Goal: Task Accomplishment & Management: Manage account settings

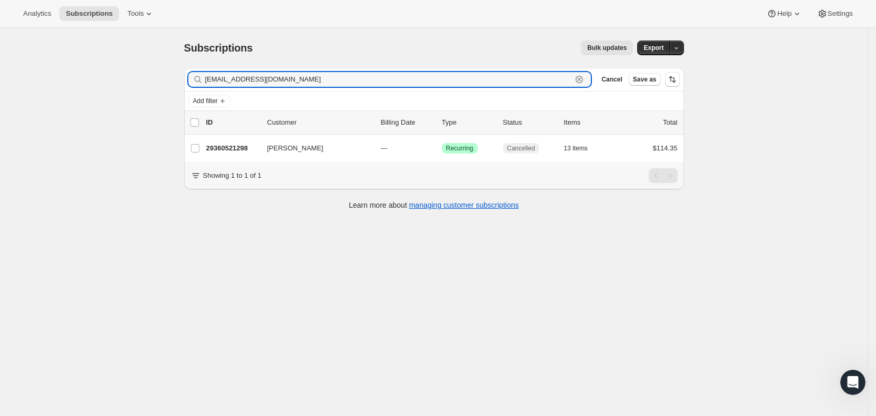
drag, startPoint x: 330, startPoint y: 83, endPoint x: 206, endPoint y: 75, distance: 124.0
click at [206, 75] on div "[EMAIL_ADDRESS][DOMAIN_NAME] Clear" at bounding box center [389, 79] width 403 height 15
paste input "2912mthor"
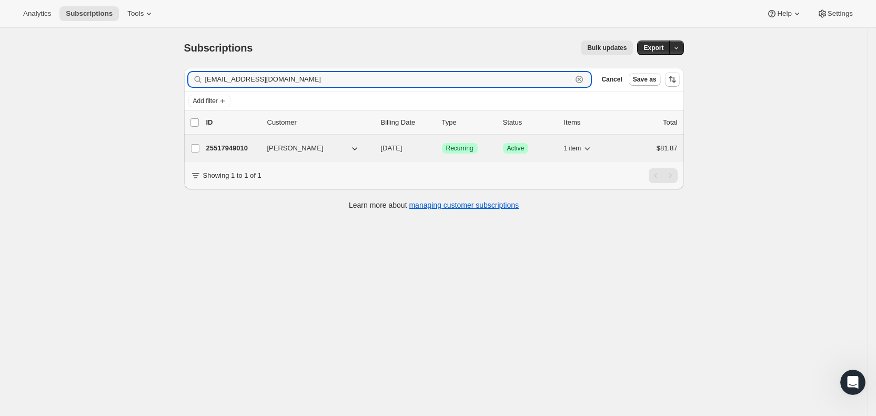
type input "[EMAIL_ADDRESS][DOMAIN_NAME]"
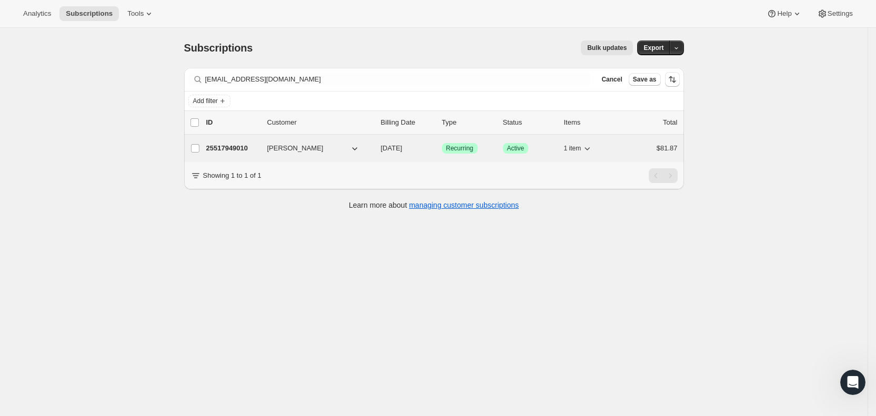
click at [403, 147] on span "[DATE]" at bounding box center [392, 148] width 22 height 8
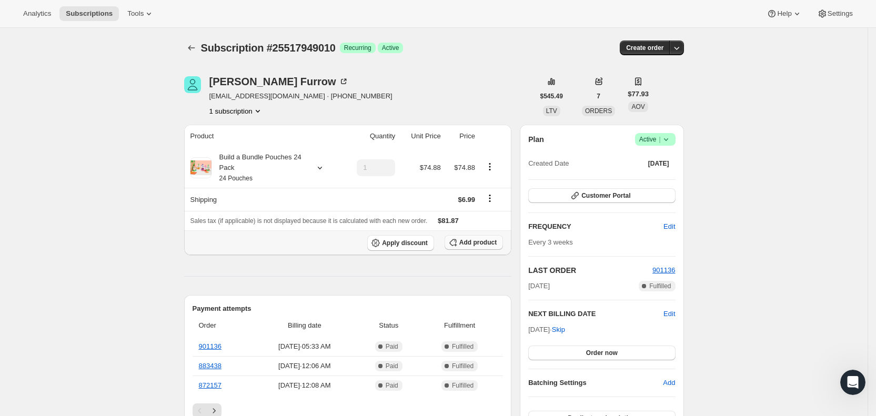
click at [486, 245] on span "Add product" at bounding box center [478, 242] width 37 height 8
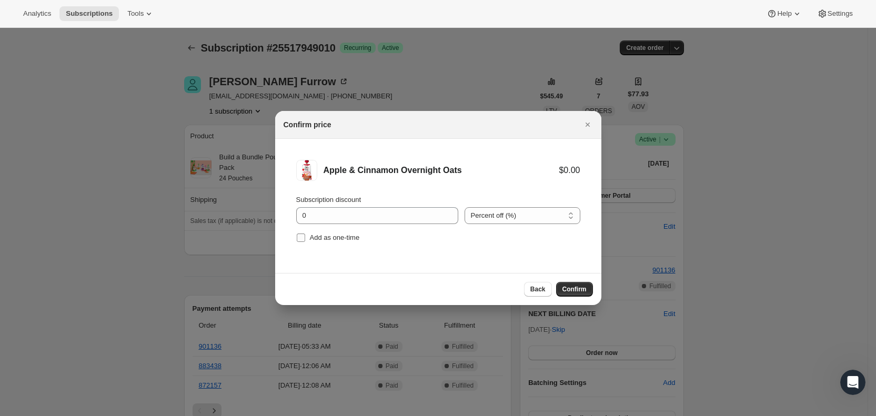
click at [304, 236] on input "Add as one-time" at bounding box center [301, 238] width 8 height 8
checkbox input "true"
click at [571, 288] on span "Confirm" at bounding box center [575, 289] width 24 height 8
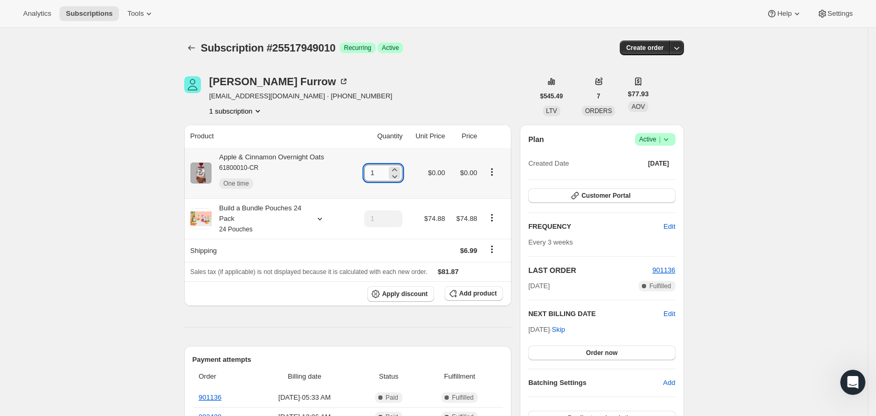
drag, startPoint x: 372, startPoint y: 179, endPoint x: 380, endPoint y: 176, distance: 8.3
click at [380, 176] on input "1" at bounding box center [375, 173] width 23 height 17
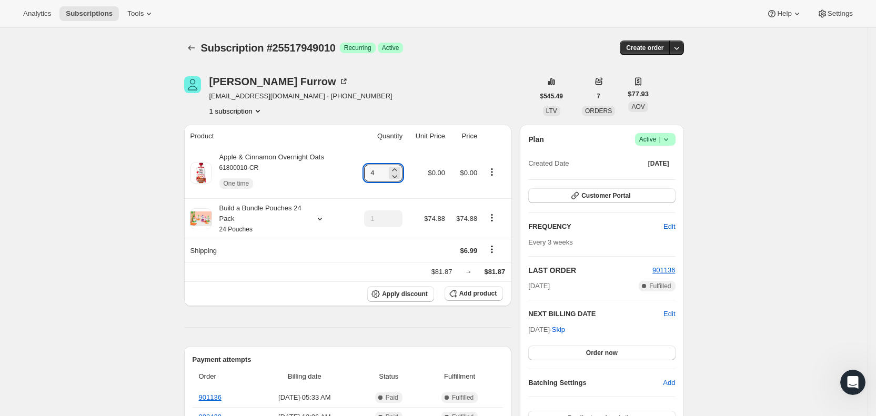
type input "4"
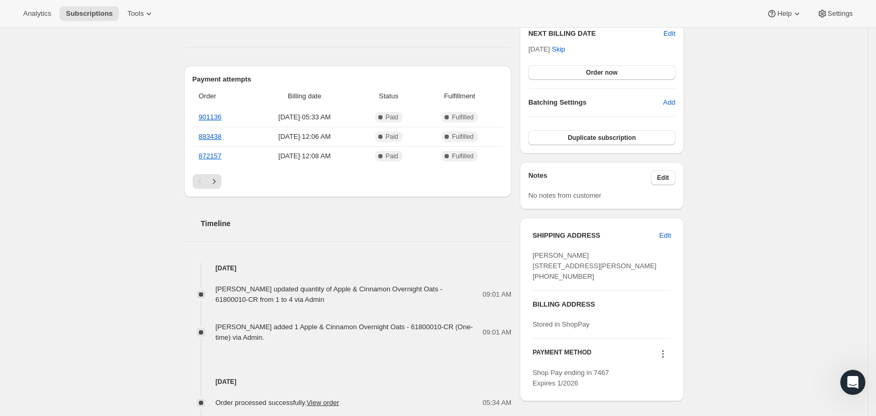
scroll to position [283, 0]
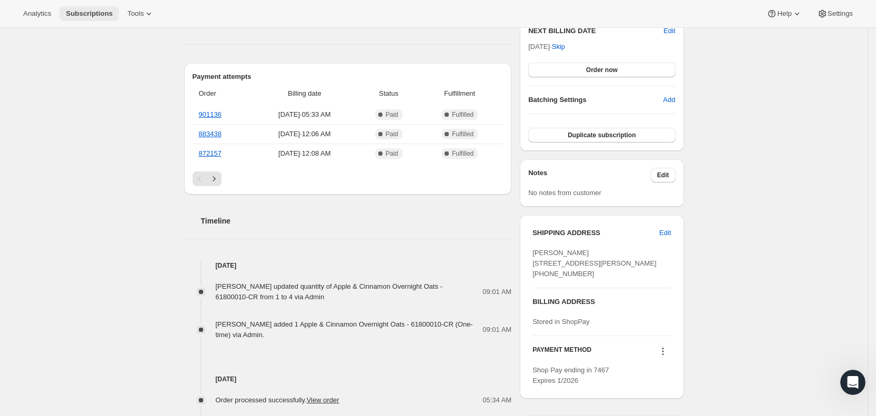
click at [82, 16] on span "Subscriptions" at bounding box center [89, 13] width 47 height 8
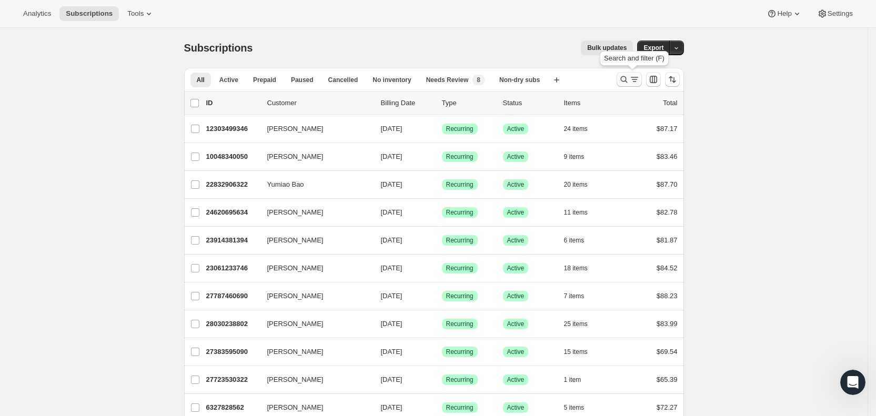
click at [636, 78] on icon "Search and filter results" at bounding box center [635, 79] width 11 height 11
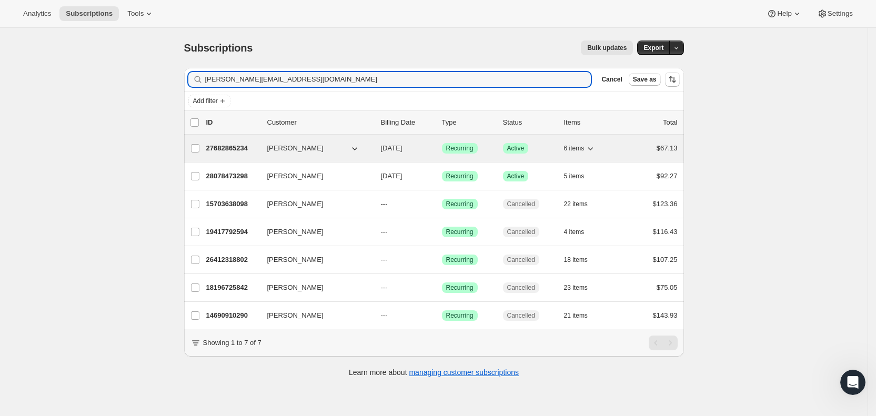
type input "[PERSON_NAME][EMAIL_ADDRESS][DOMAIN_NAME]"
click at [396, 151] on span "[DATE]" at bounding box center [392, 148] width 22 height 8
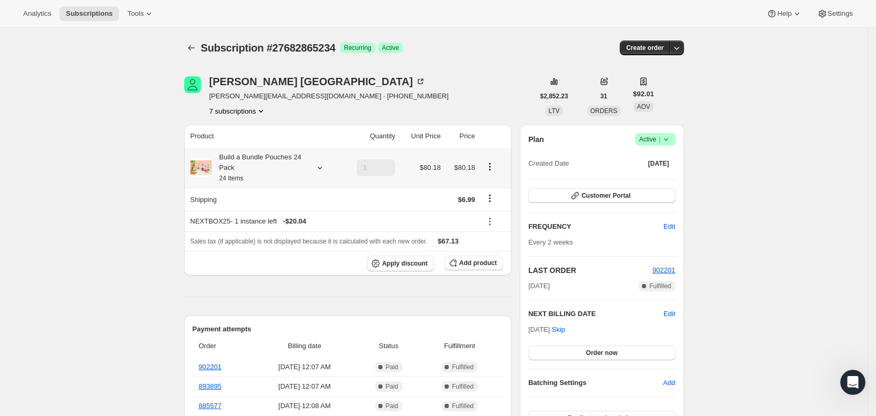
click at [325, 167] on icon at bounding box center [320, 168] width 11 height 11
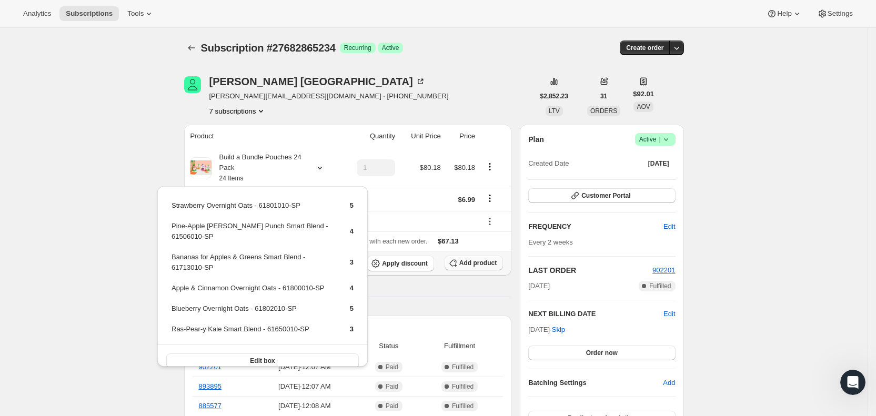
click at [480, 263] on span "Add product" at bounding box center [478, 263] width 37 height 8
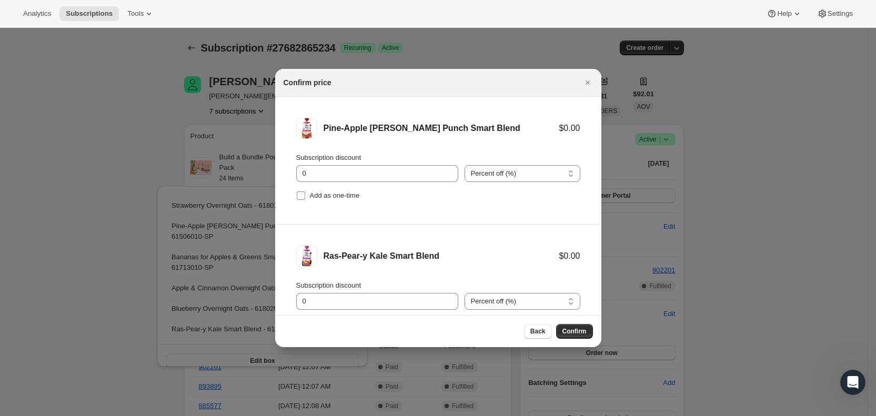
click at [304, 194] on input "Add as one-time" at bounding box center [301, 196] width 8 height 8
checkbox input "true"
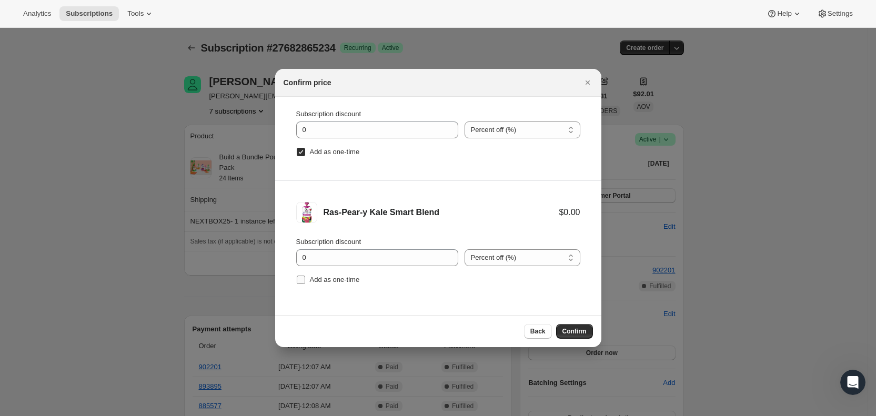
click at [299, 279] on input "Add as one-time" at bounding box center [301, 280] width 8 height 8
checkbox input "true"
click at [582, 328] on span "Confirm" at bounding box center [575, 331] width 24 height 8
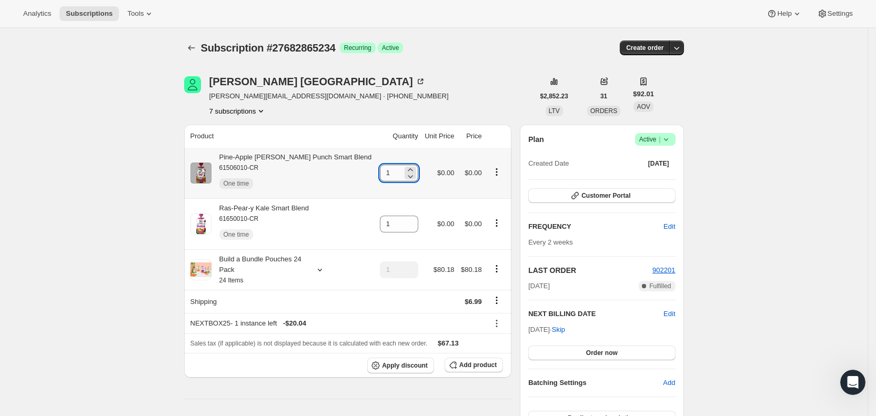
drag, startPoint x: 372, startPoint y: 171, endPoint x: 387, endPoint y: 171, distance: 15.8
click at [387, 171] on input "1" at bounding box center [391, 173] width 23 height 17
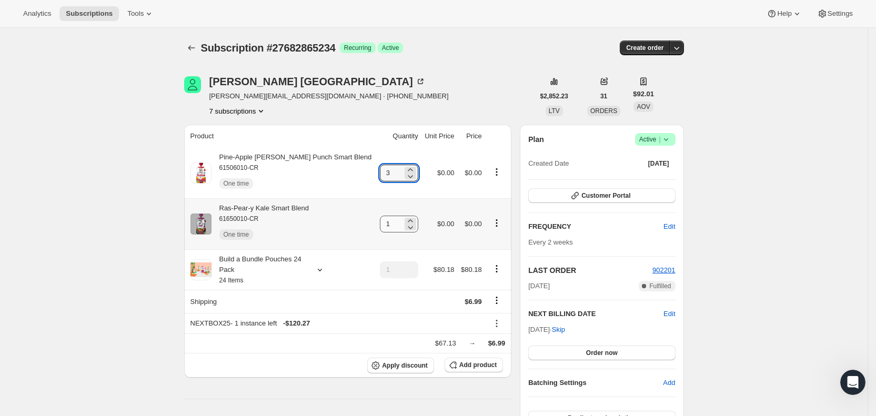
type input "3"
drag, startPoint x: 376, startPoint y: 228, endPoint x: 394, endPoint y: 222, distance: 19.0
click at [392, 223] on input "1" at bounding box center [391, 224] width 23 height 17
type input "3"
click at [422, 80] on div "[PERSON_NAME] [PERSON_NAME][EMAIL_ADDRESS][DOMAIN_NAME] · [PHONE_NUMBER] 7 subs…" at bounding box center [359, 96] width 350 height 40
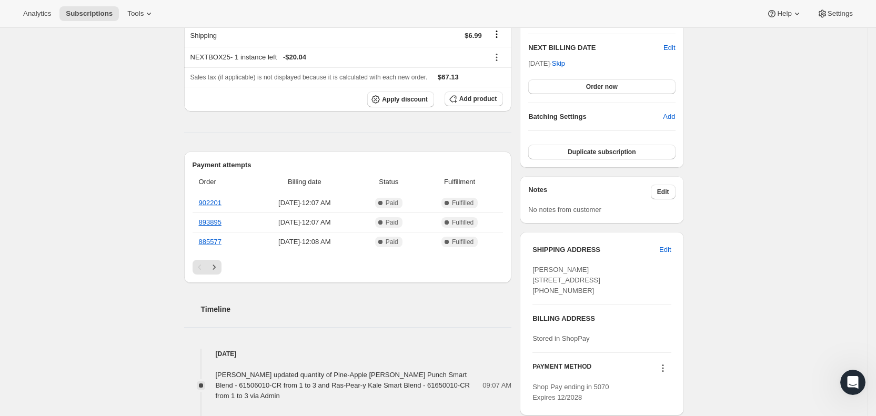
scroll to position [282, 0]
